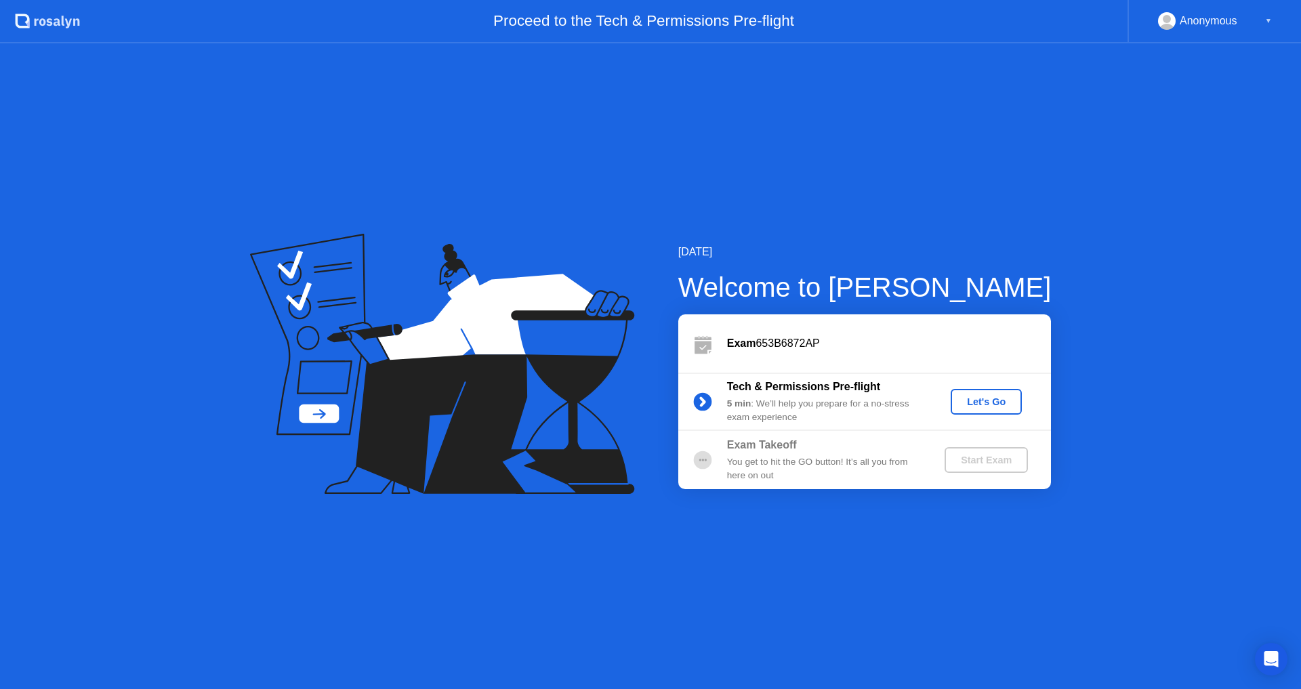
click at [992, 404] on div "Let's Go" at bounding box center [986, 401] width 60 height 11
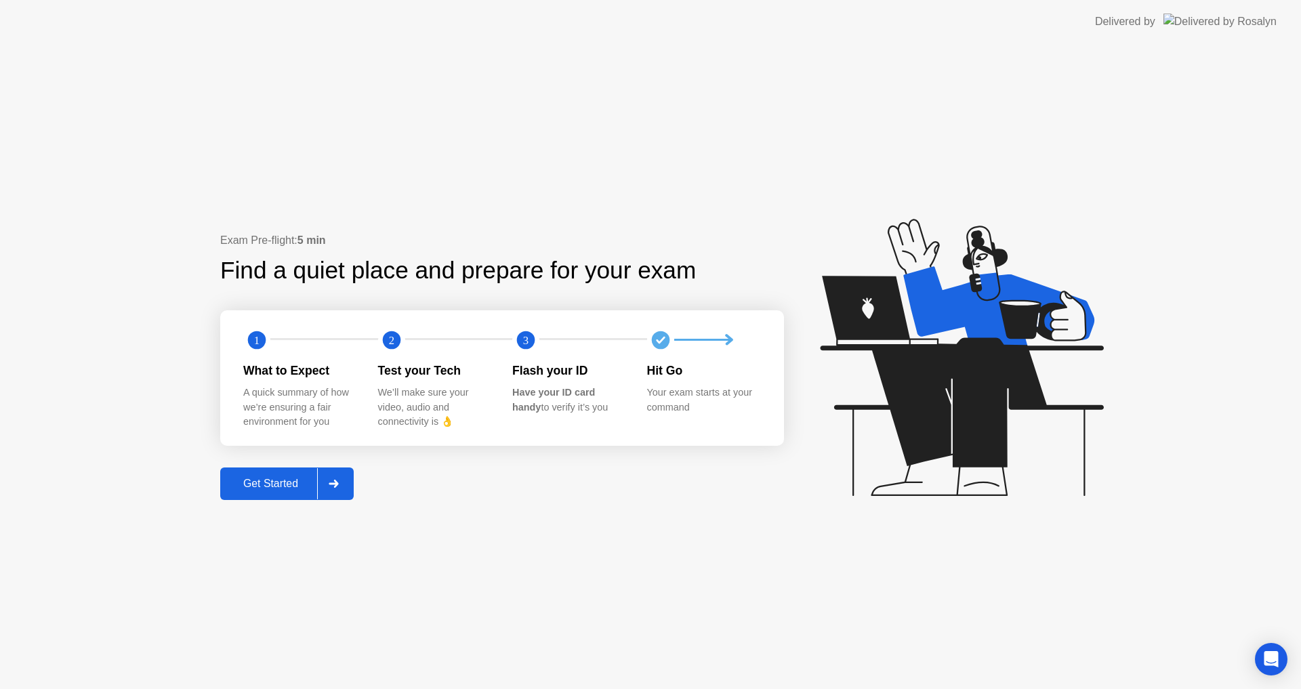
click at [274, 480] on div "Get Started" at bounding box center [270, 484] width 93 height 12
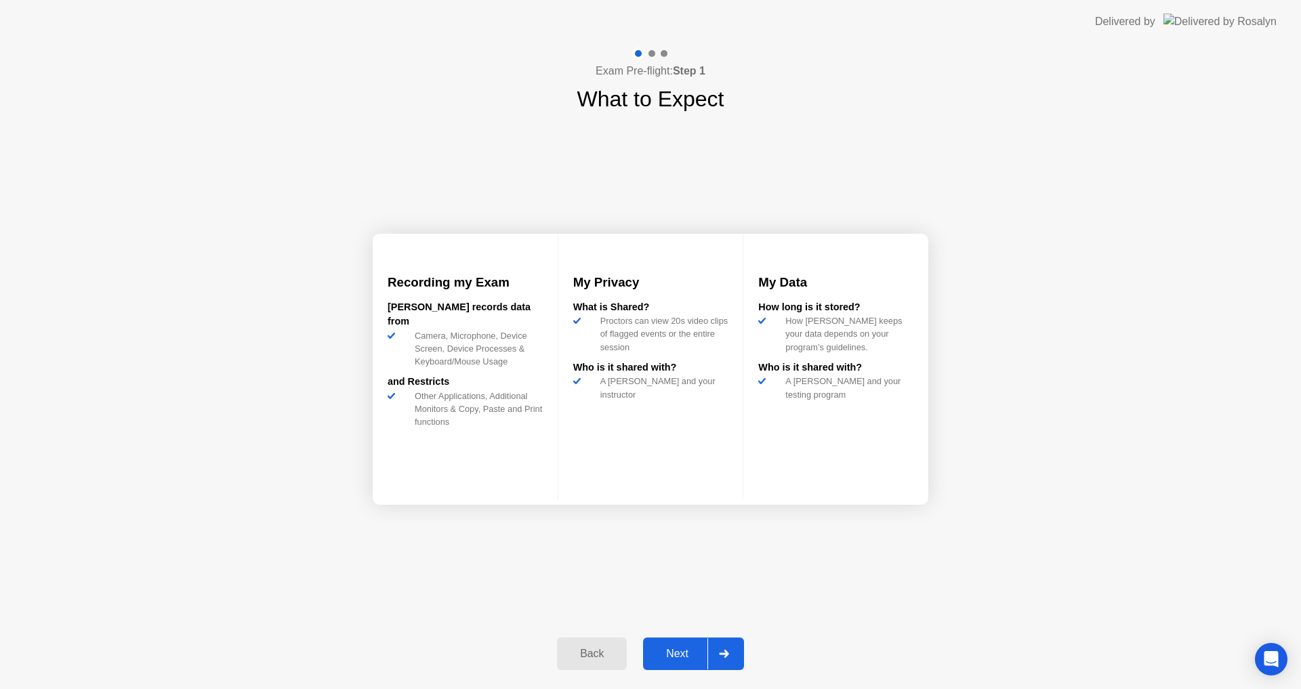
click at [681, 652] on div "Next" at bounding box center [677, 654] width 60 height 12
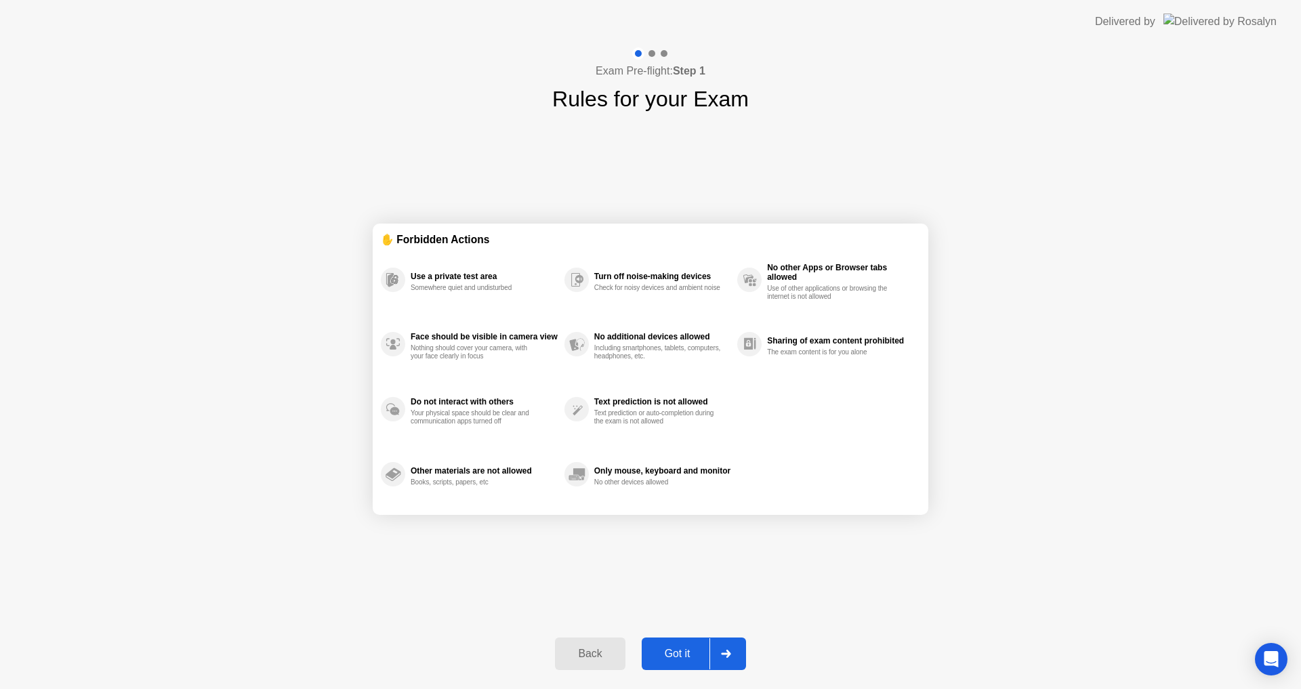
click at [677, 648] on div "Got it" at bounding box center [678, 654] width 64 height 12
select select "**********"
select select "*******"
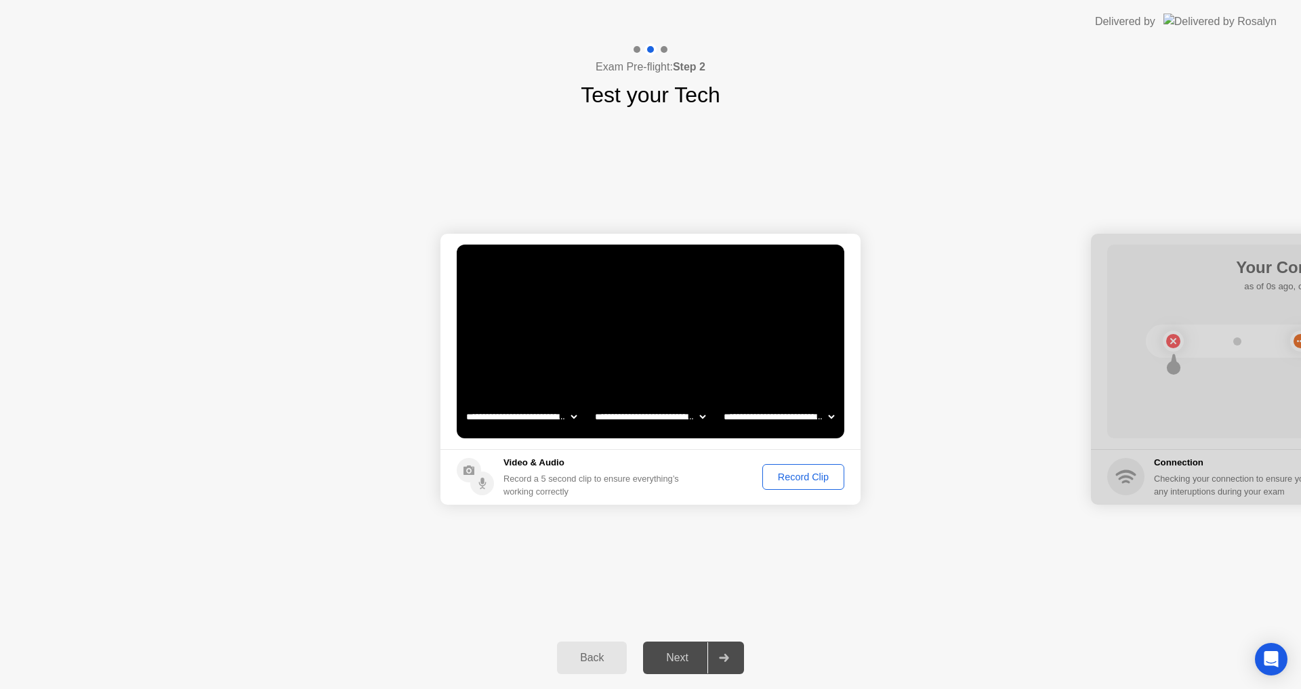
click at [803, 484] on button "Record Clip" at bounding box center [803, 477] width 82 height 26
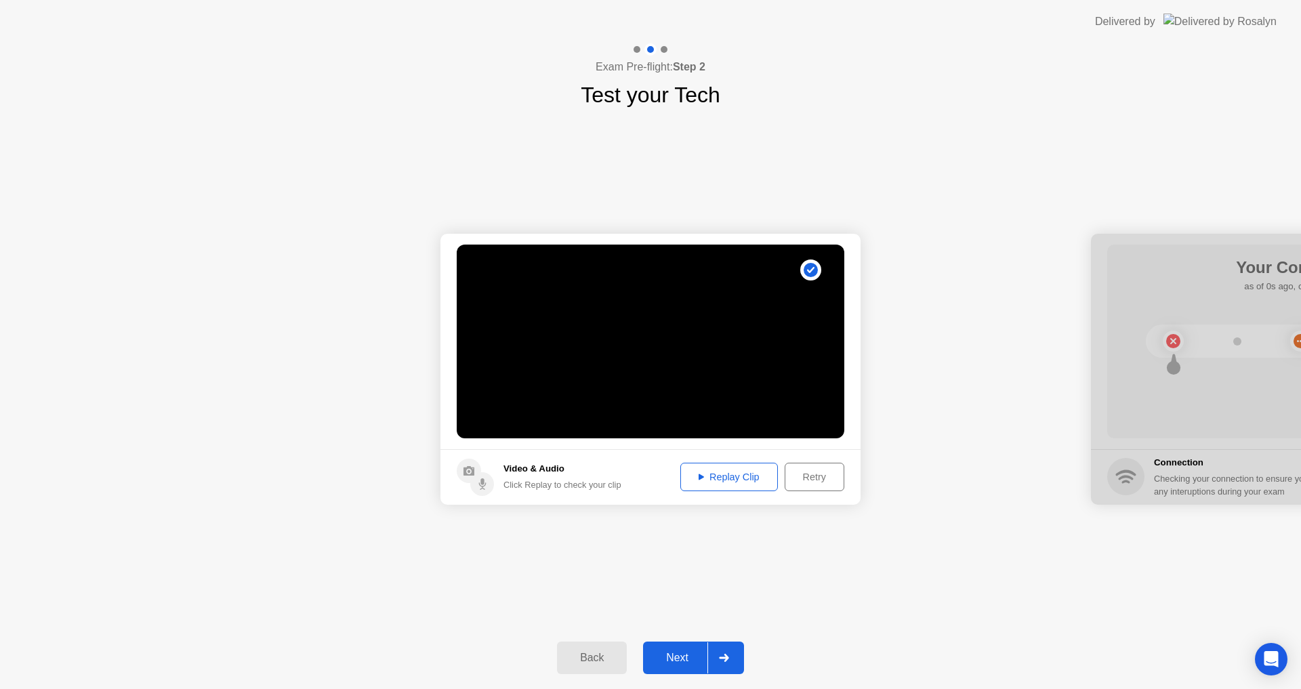
click at [679, 660] on div "Next" at bounding box center [677, 658] width 60 height 12
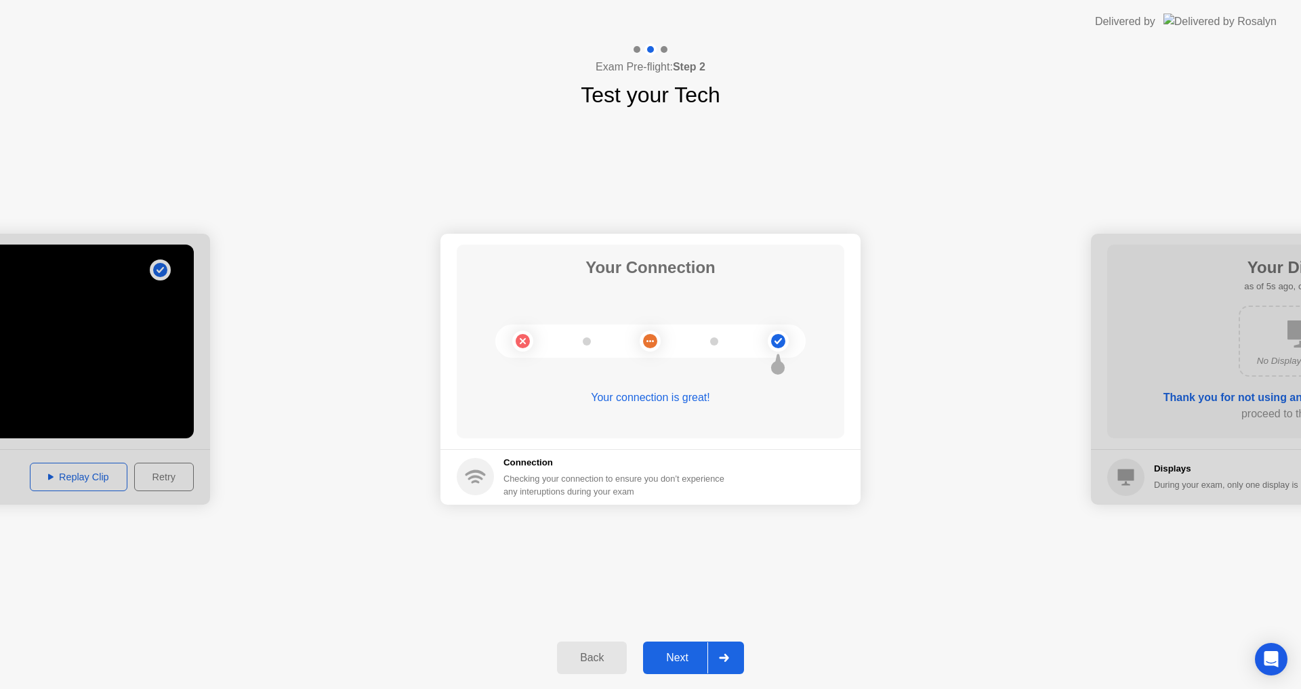
click at [687, 658] on div "Next" at bounding box center [677, 658] width 60 height 12
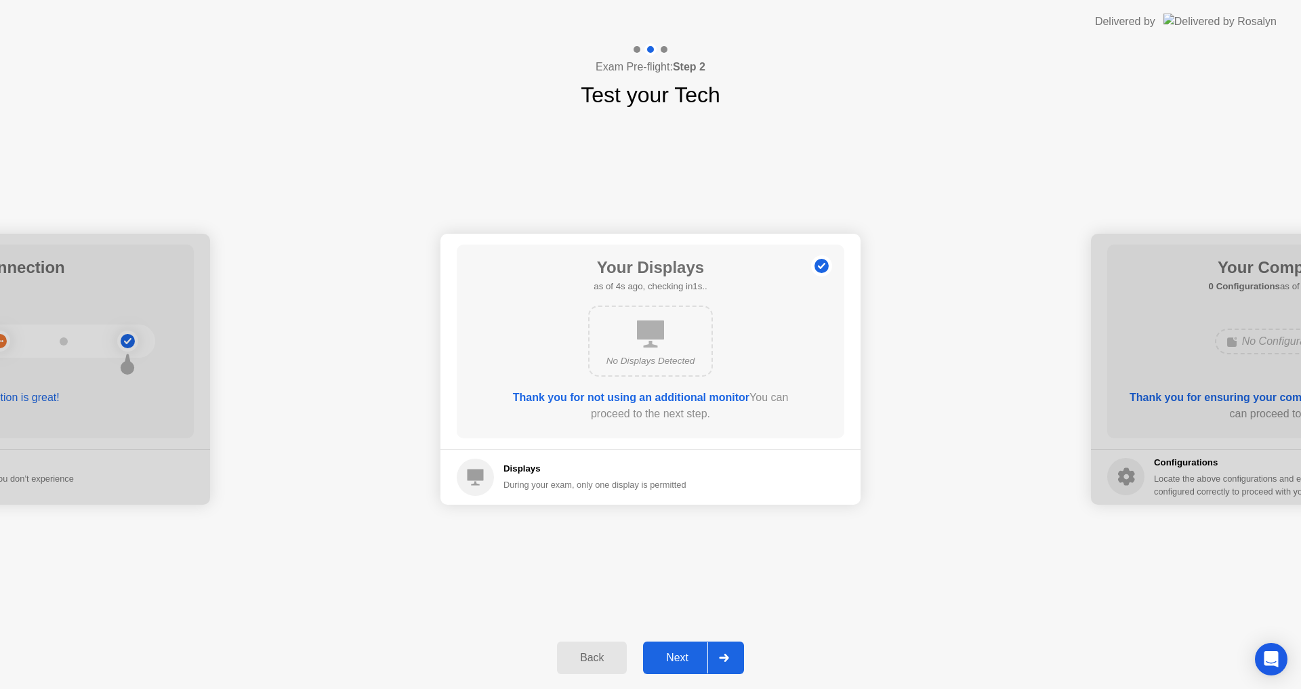
click at [687, 657] on div "Next" at bounding box center [677, 658] width 60 height 12
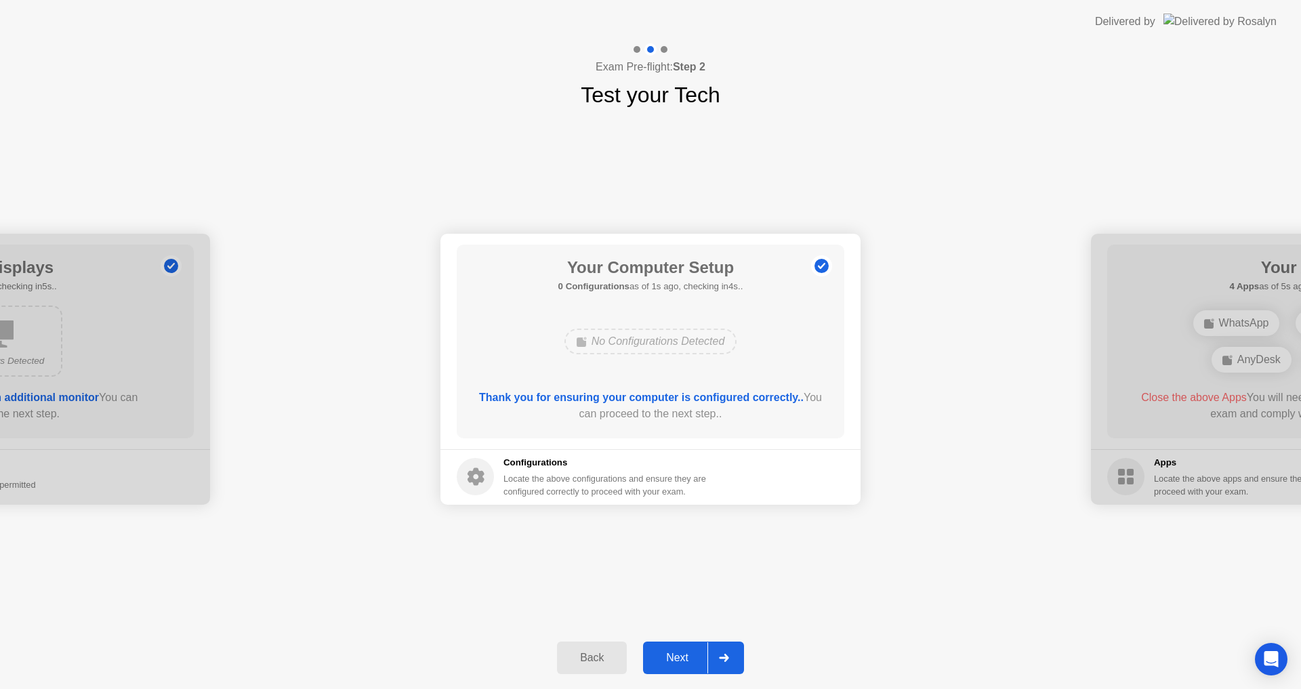
click at [687, 656] on div "Next" at bounding box center [677, 658] width 60 height 12
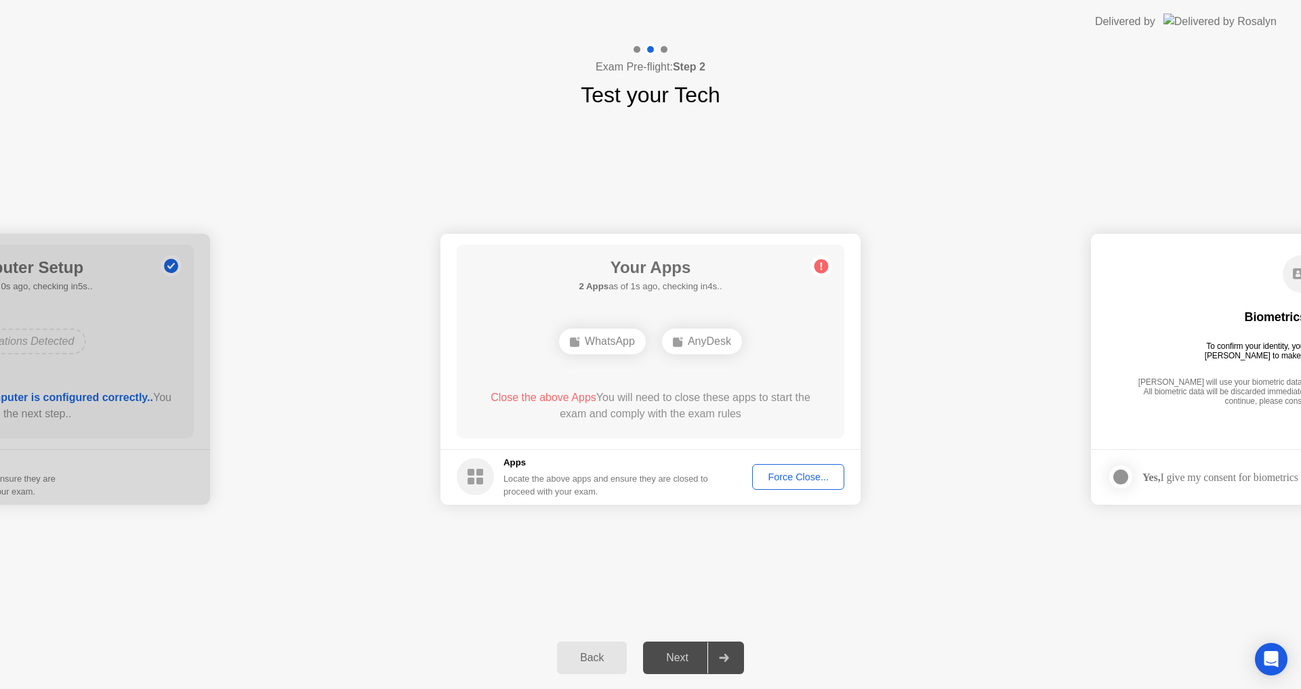
click at [675, 384] on div "Your Apps 2 Apps as of 1s ago, checking in4s.. WhatsApp AnyDesk Close the above…" at bounding box center [651, 342] width 388 height 194
click at [797, 482] on div "Force Close..." at bounding box center [798, 477] width 83 height 11
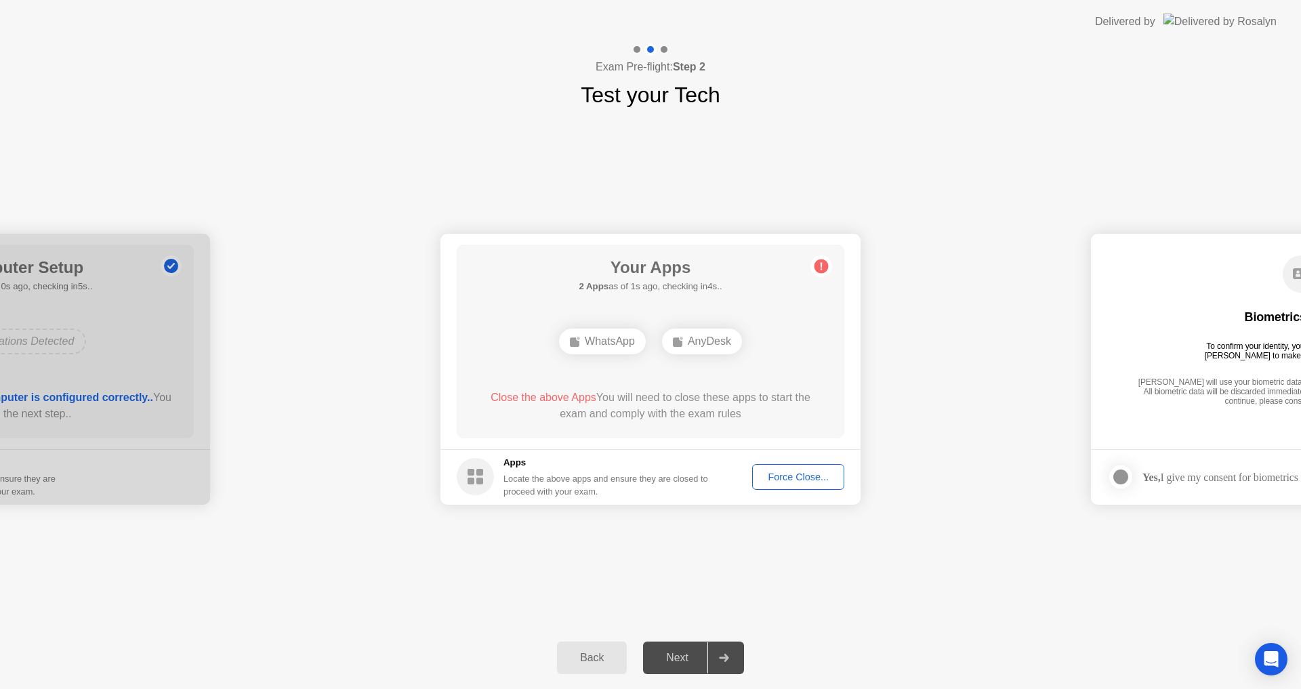
click at [724, 428] on div "Your Apps 2 Apps as of 1s ago, checking in4s.. WhatsApp AnyDesk Close the above…" at bounding box center [651, 342] width 388 height 194
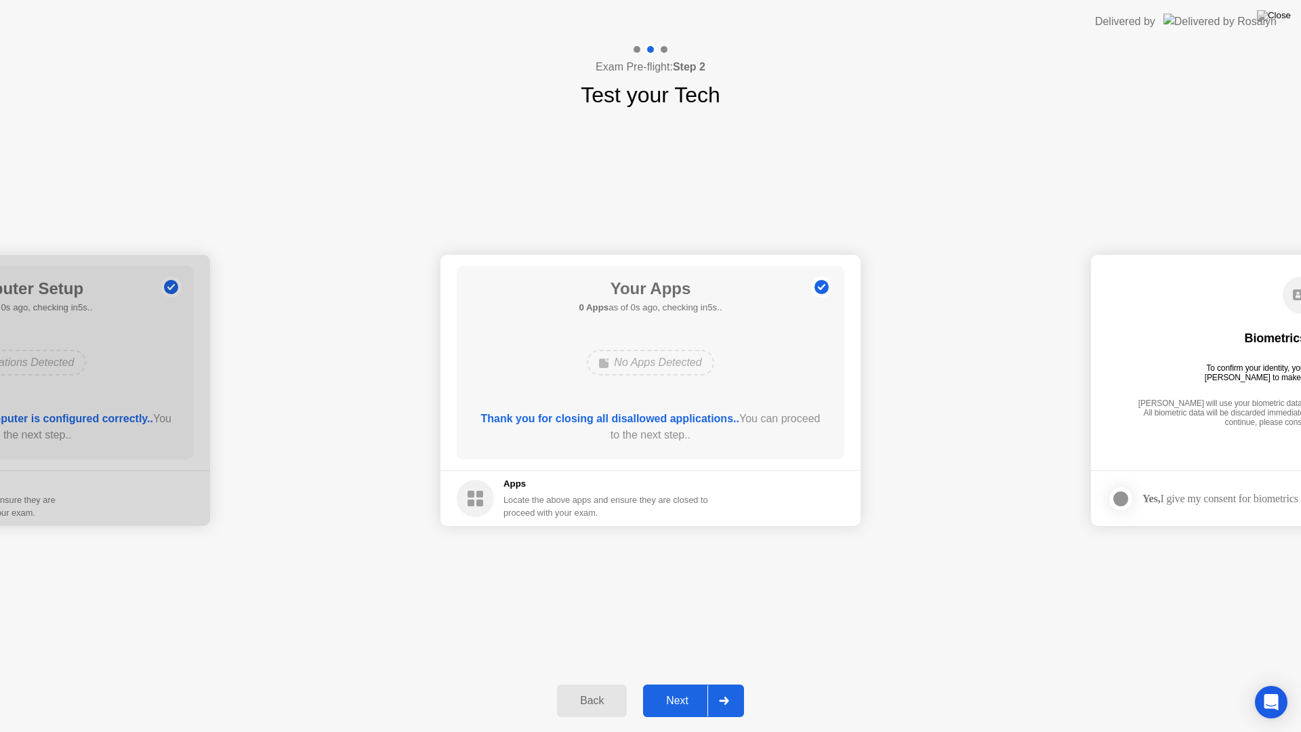
click at [538, 121] on div "**********" at bounding box center [650, 390] width 1301 height 558
click at [685, 688] on button "Next" at bounding box center [693, 700] width 101 height 33
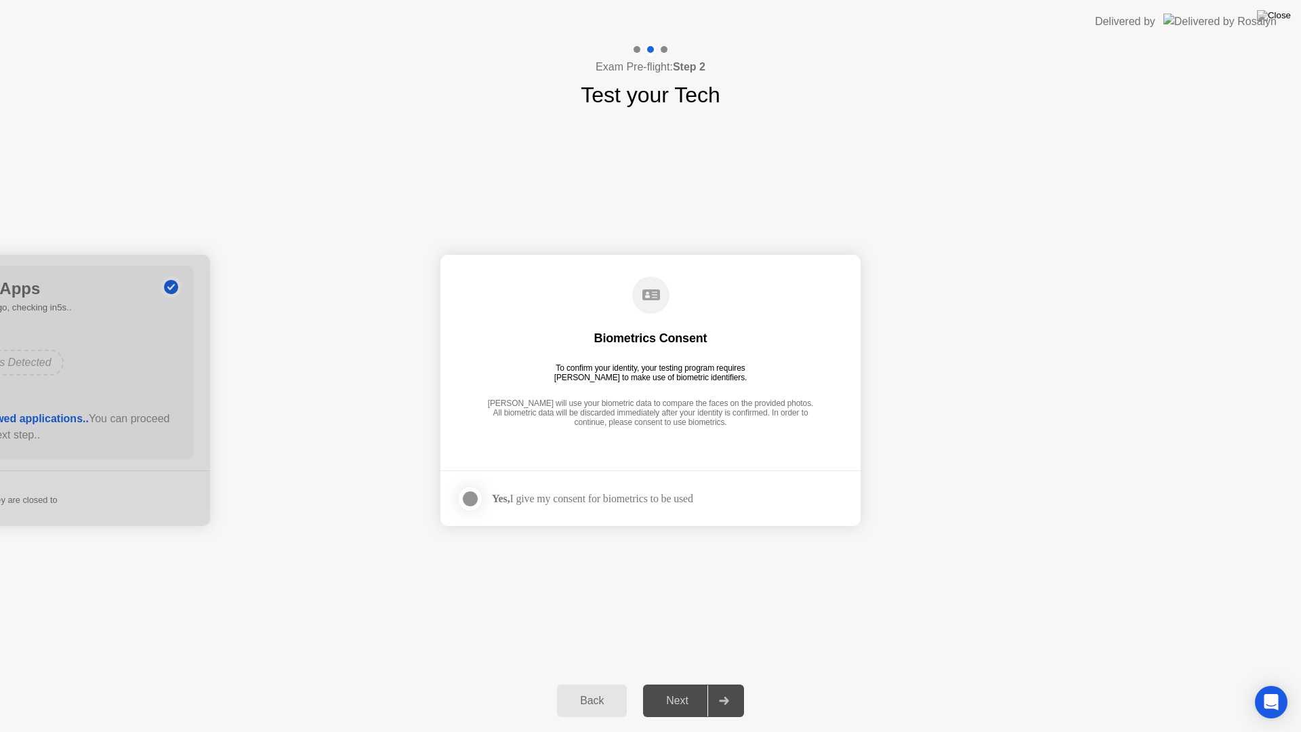
click at [592, 497] on div "Yes, I give my consent for biometrics to be used" at bounding box center [592, 498] width 201 height 13
click at [478, 493] on div at bounding box center [470, 498] width 16 height 16
click at [696, 688] on div "Next" at bounding box center [677, 700] width 60 height 12
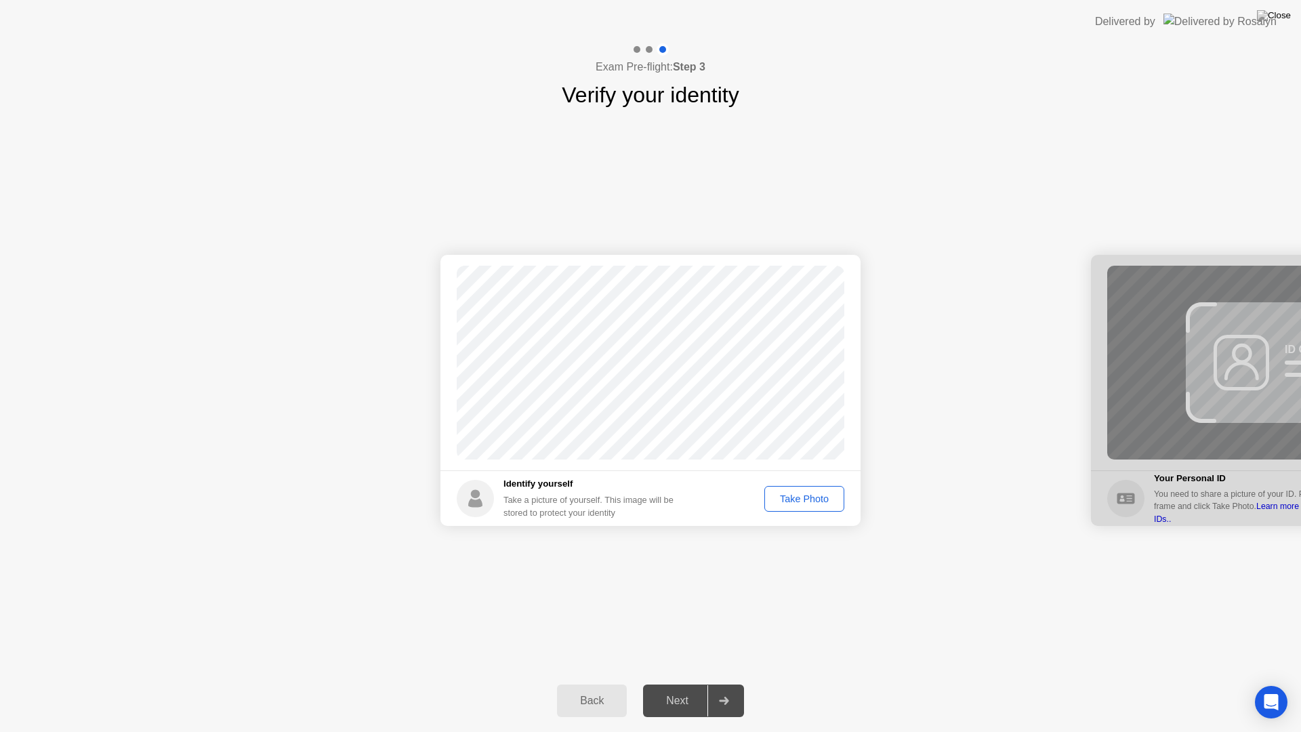
click at [818, 499] on div "Take Photo" at bounding box center [804, 498] width 70 height 11
click at [685, 688] on div "Next" at bounding box center [677, 700] width 60 height 12
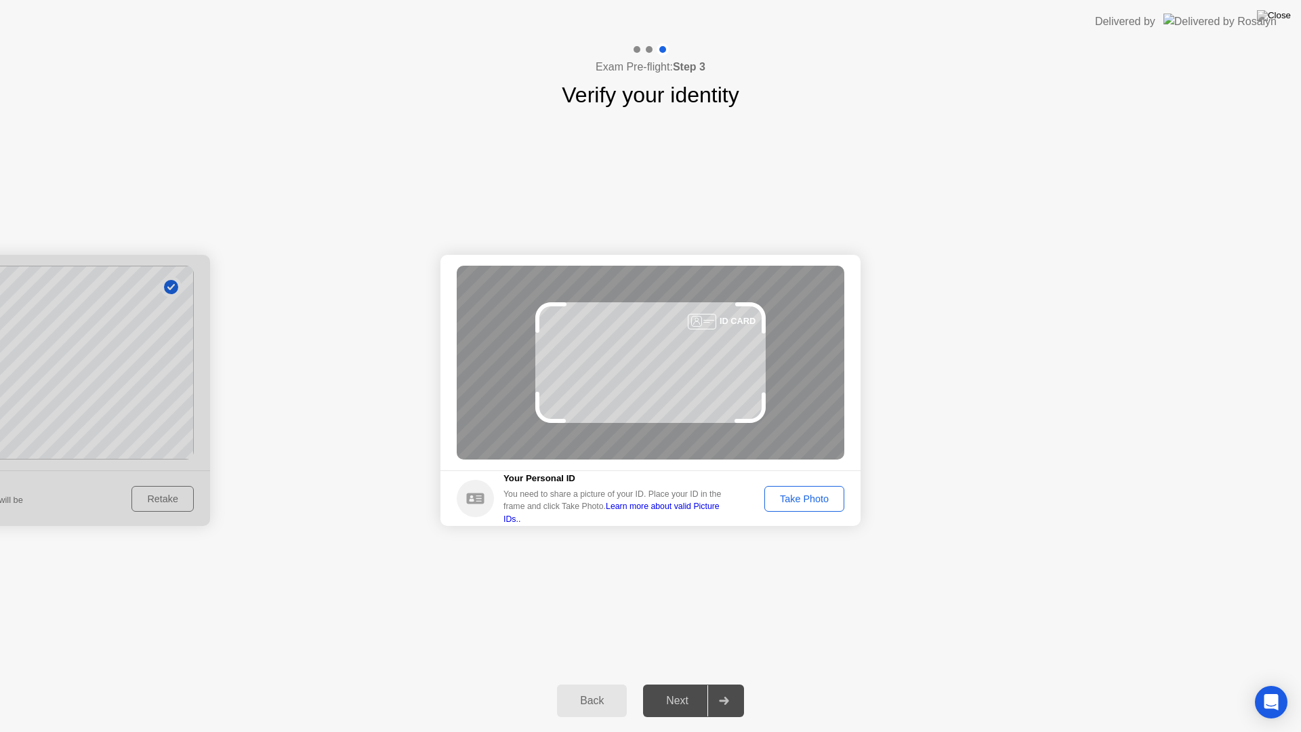
click at [814, 496] on div "Take Photo" at bounding box center [804, 498] width 70 height 11
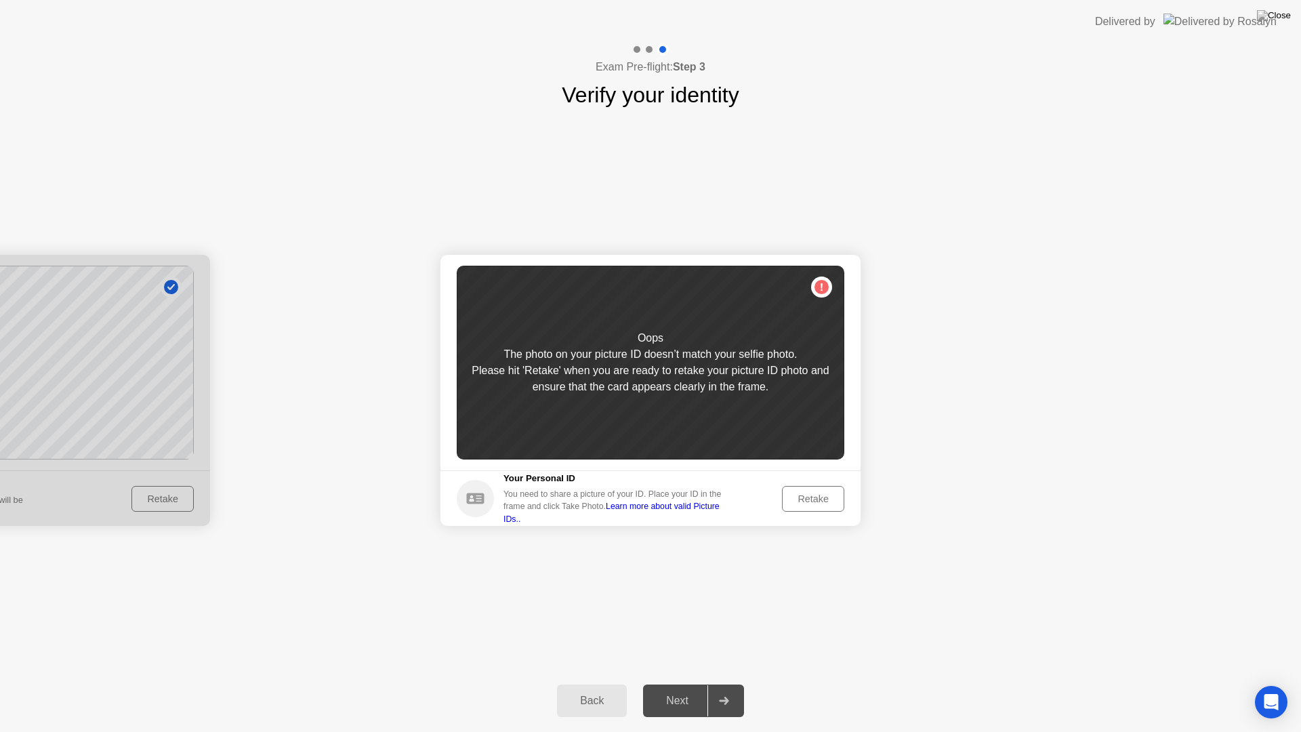
click at [776, 423] on div "Oops The photo on your picture ID doesn’t match your selfie photo. Please hit '…" at bounding box center [651, 363] width 388 height 194
click at [820, 498] on div "Retake" at bounding box center [813, 498] width 53 height 11
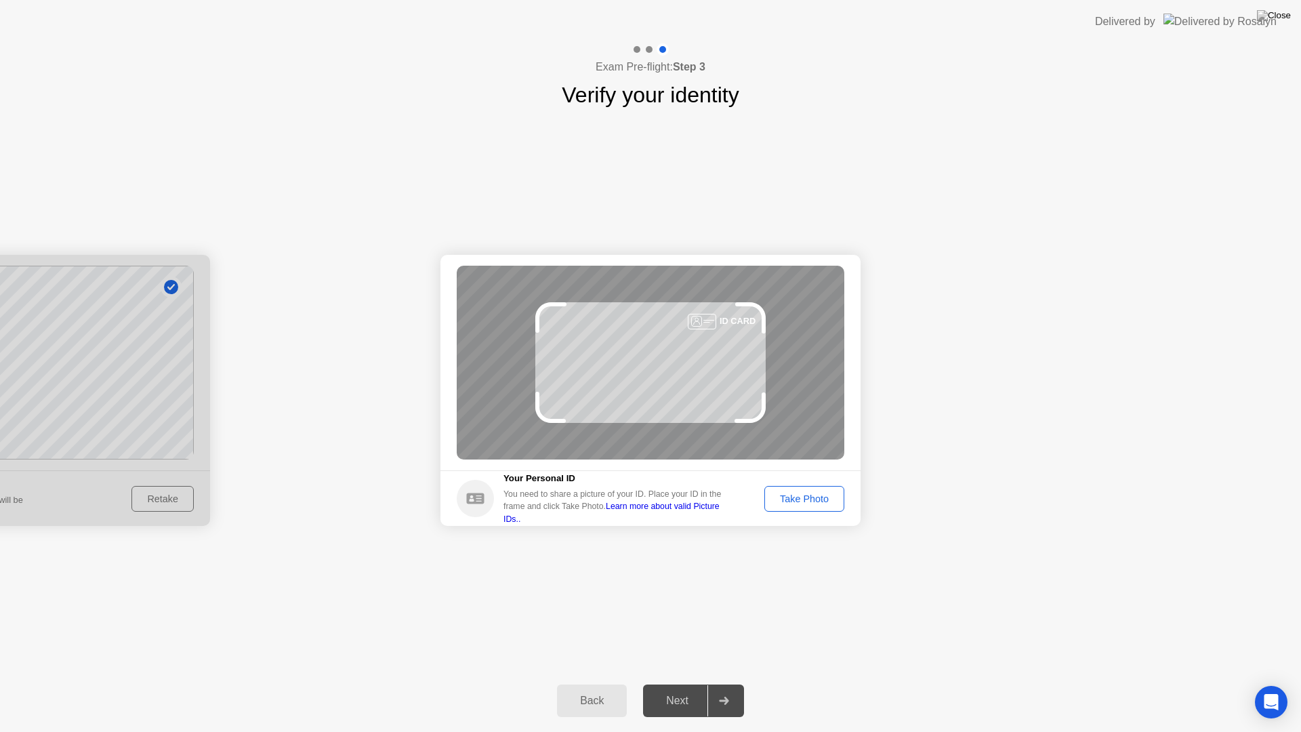
click at [819, 493] on div "Take Photo" at bounding box center [804, 498] width 70 height 11
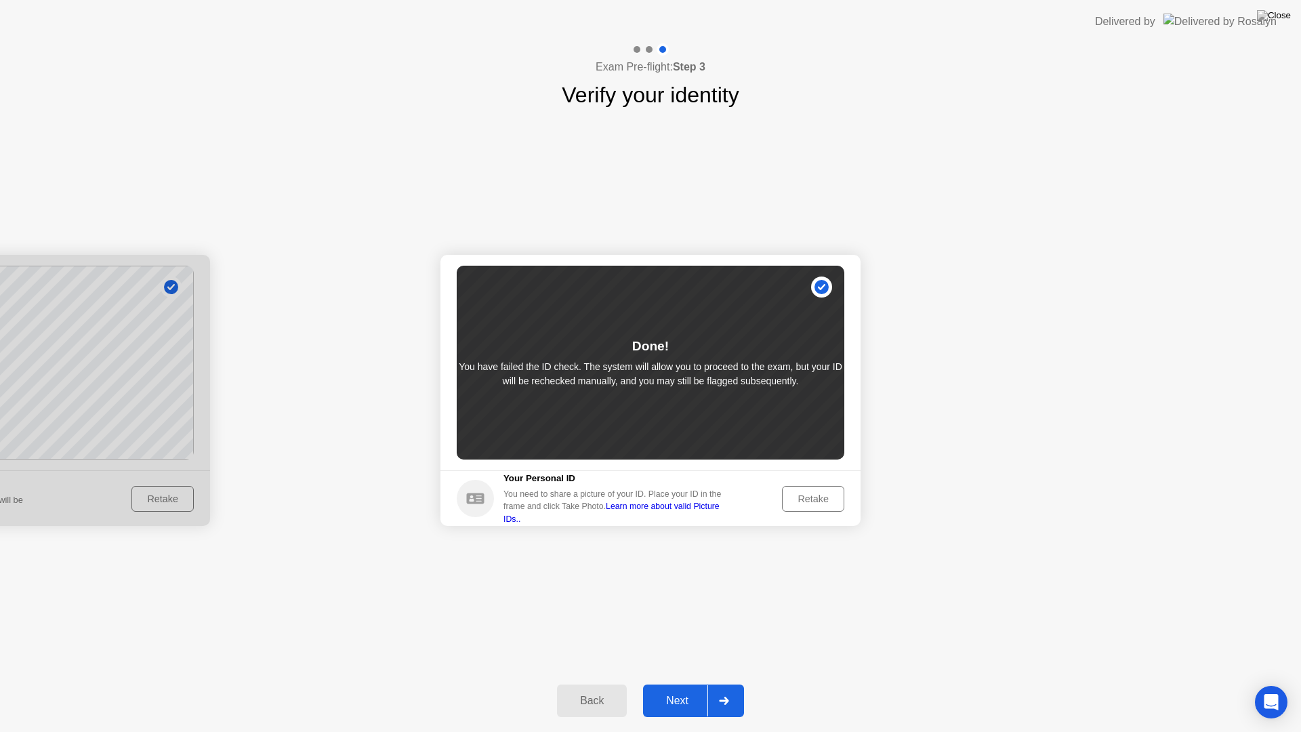
click at [693, 688] on div "Next" at bounding box center [677, 700] width 60 height 12
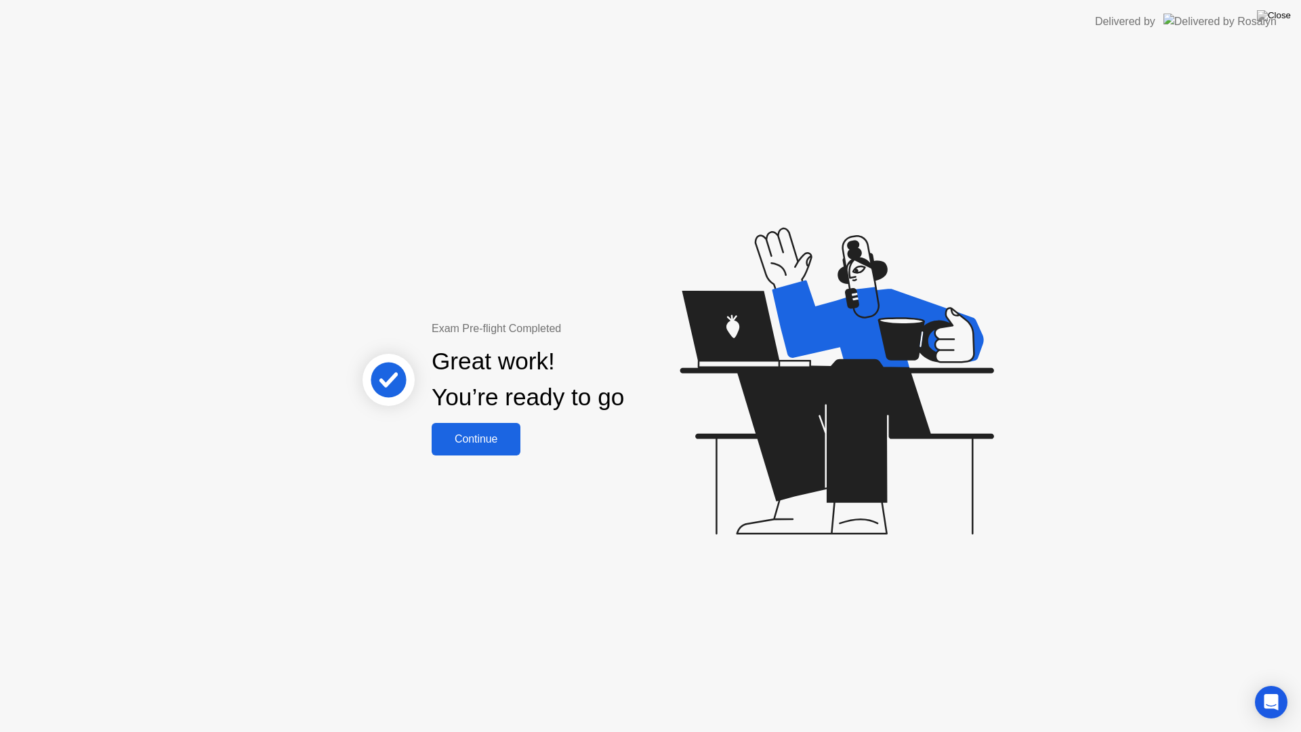
click at [489, 402] on div "Great work! You’re ready to go" at bounding box center [528, 379] width 192 height 72
click at [483, 430] on button "Continue" at bounding box center [476, 439] width 89 height 33
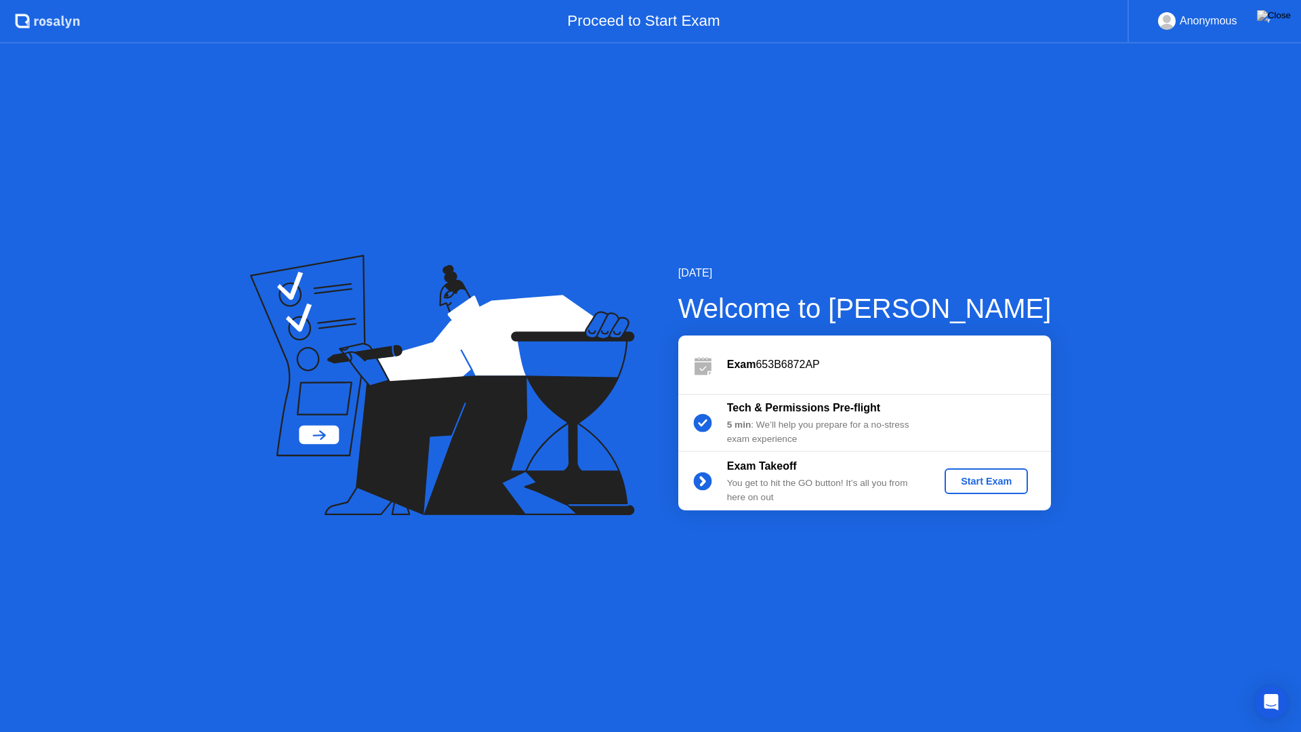
click at [994, 482] on div "Start Exam" at bounding box center [986, 481] width 72 height 11
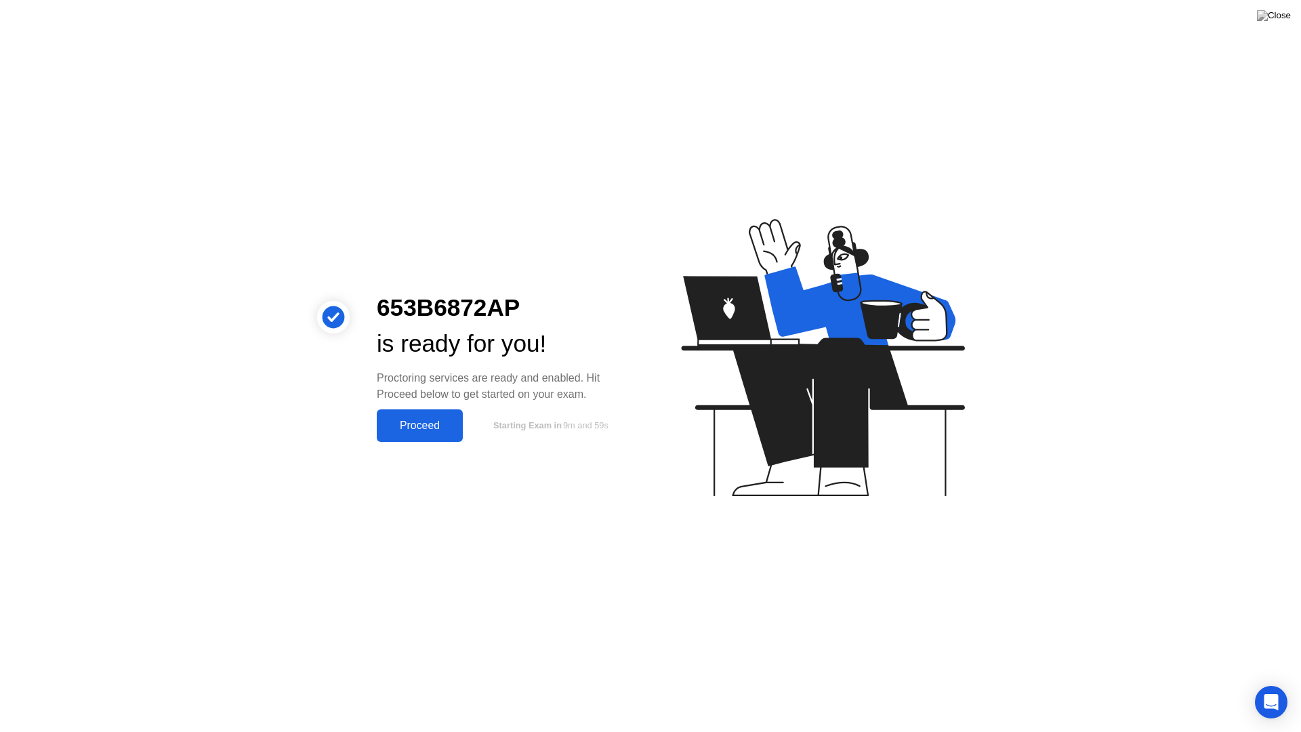
click at [445, 432] on div "Proceed" at bounding box center [420, 425] width 78 height 12
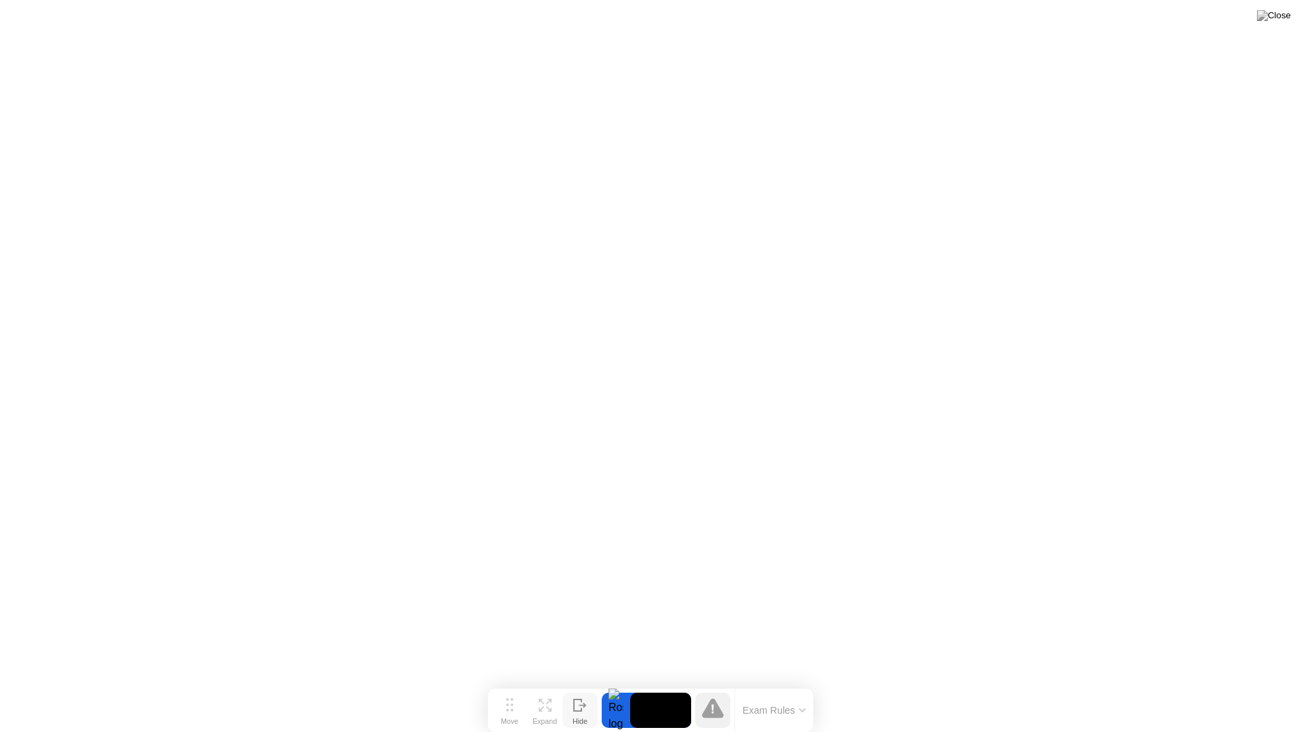
click at [569, 688] on button "Hide" at bounding box center [579, 709] width 35 height 35
click at [1255, 688] on div "Show" at bounding box center [1247, 721] width 18 height 8
click at [510, 688] on icon at bounding box center [509, 705] width 7 height 14
click at [780, 688] on button "Exam Rules" at bounding box center [774, 710] width 72 height 12
